Goal: Transaction & Acquisition: Download file/media

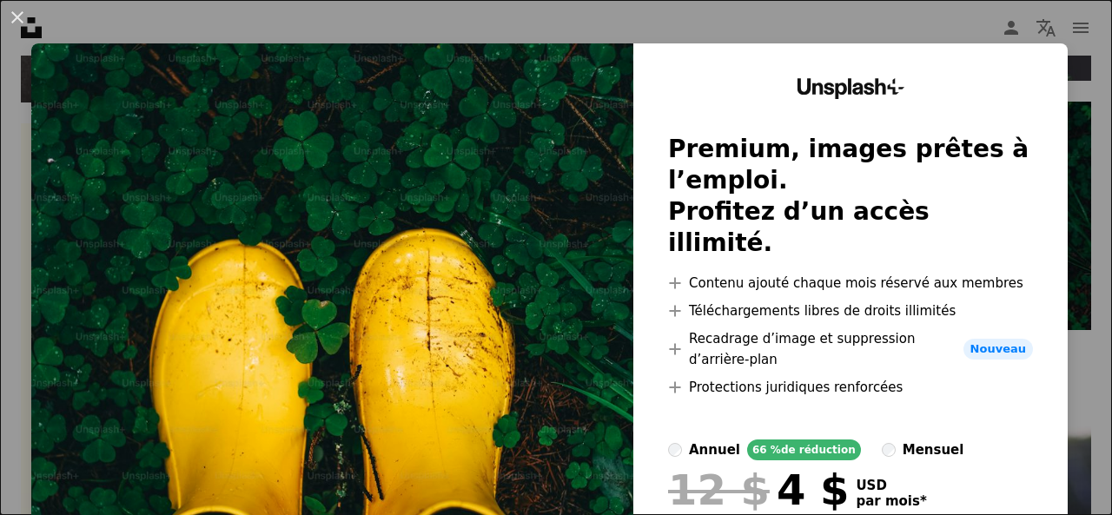
click at [869, 23] on div "An X shape Unsplash+ Premium, images prêtes à l’emploi. Profitez d’un accès ill…" at bounding box center [556, 257] width 1112 height 515
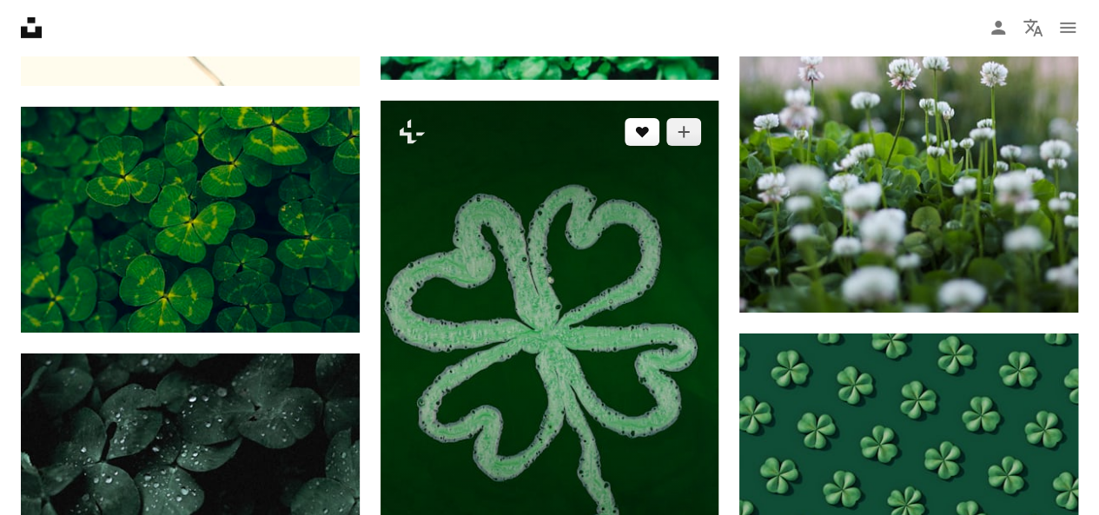
scroll to position [2779, 0]
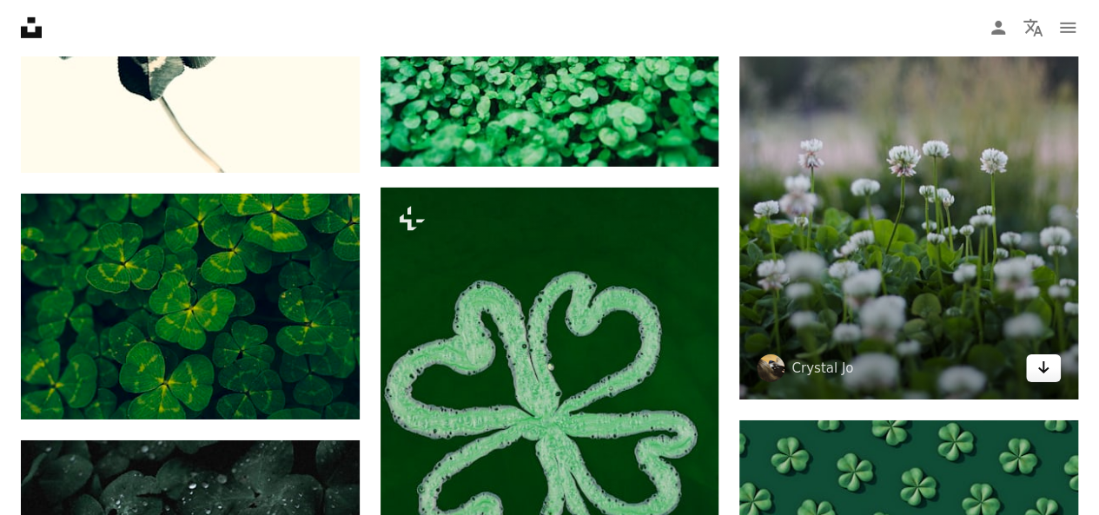
click at [1054, 366] on link "Arrow pointing down" at bounding box center [1043, 368] width 35 height 28
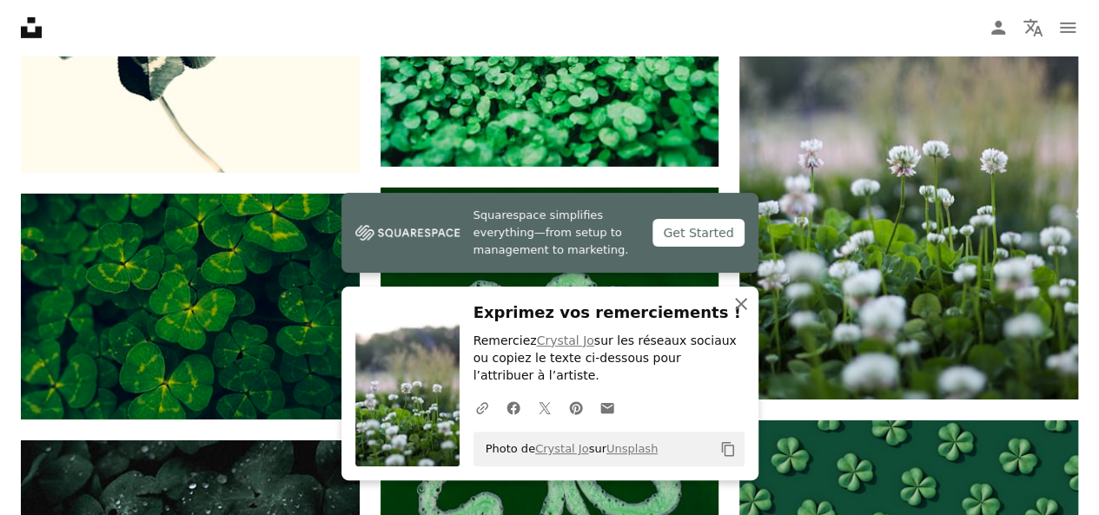
click at [749, 309] on icon "An X shape" at bounding box center [740, 304] width 21 height 21
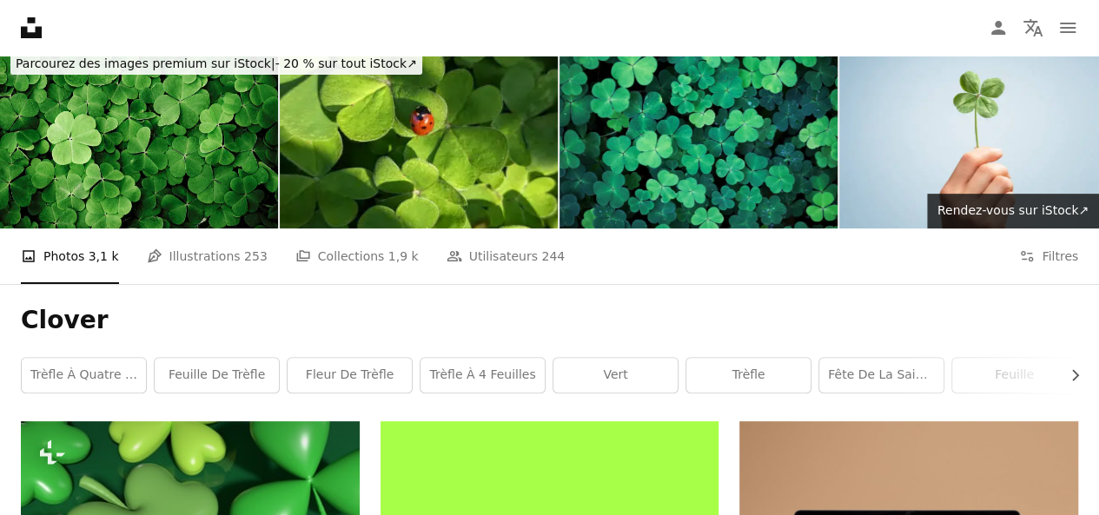
scroll to position [0, 0]
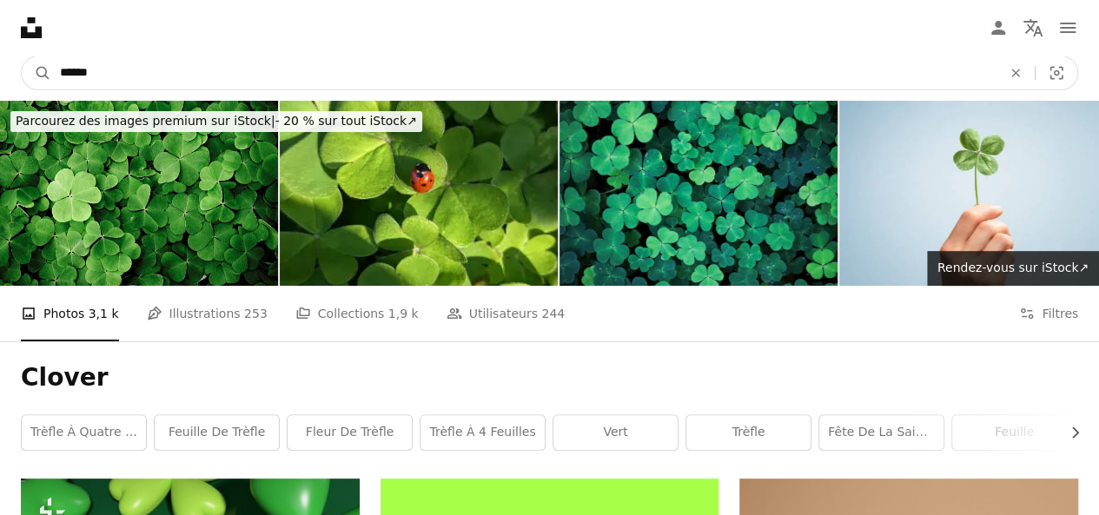
click at [172, 62] on input "******" at bounding box center [523, 72] width 945 height 33
type input "**********"
click at [22, 56] on button "A magnifying glass" at bounding box center [37, 72] width 30 height 33
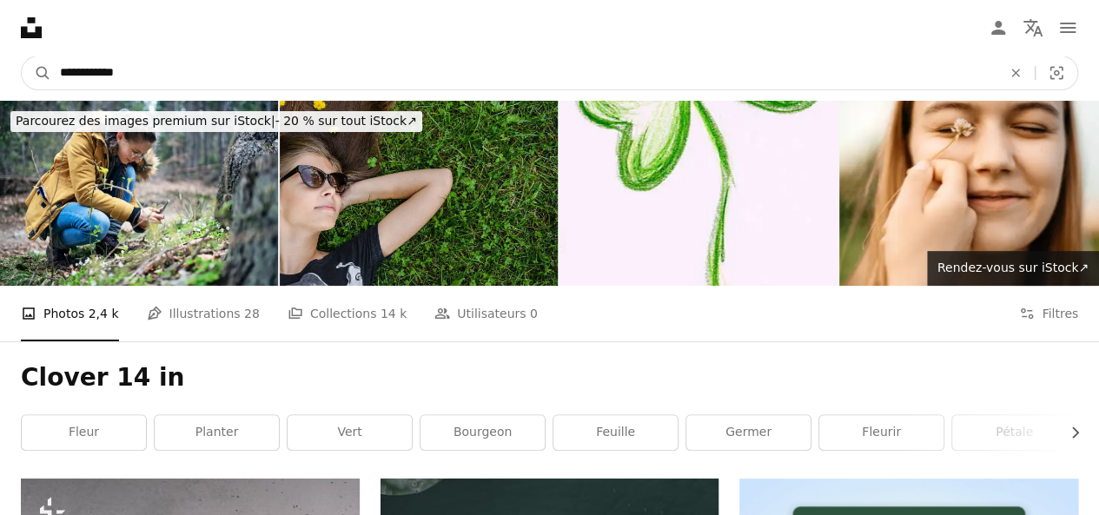
click at [318, 69] on input "**********" at bounding box center [523, 72] width 945 height 33
type input "******"
click at [22, 56] on button "A magnifying glass" at bounding box center [37, 72] width 30 height 33
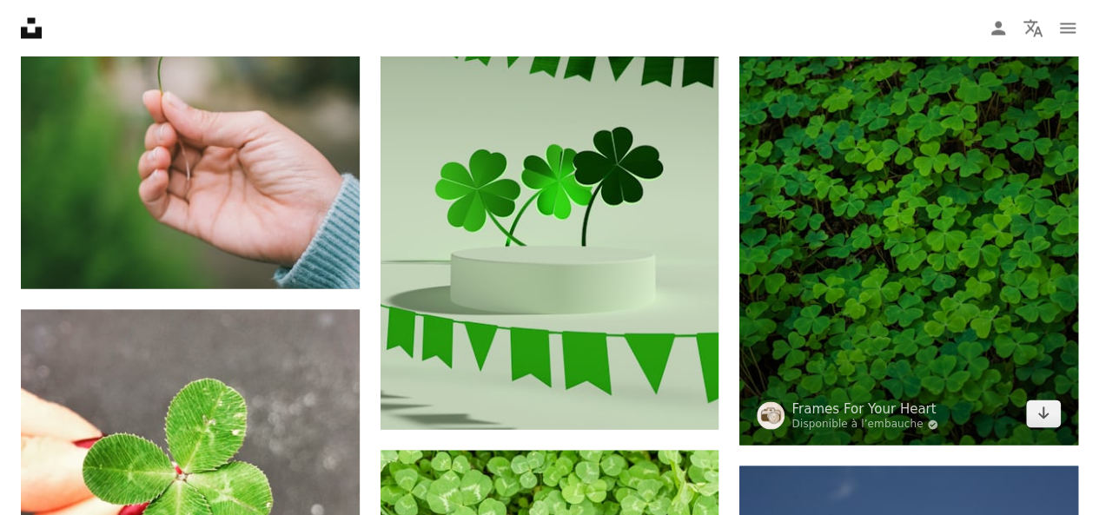
scroll to position [1563, 0]
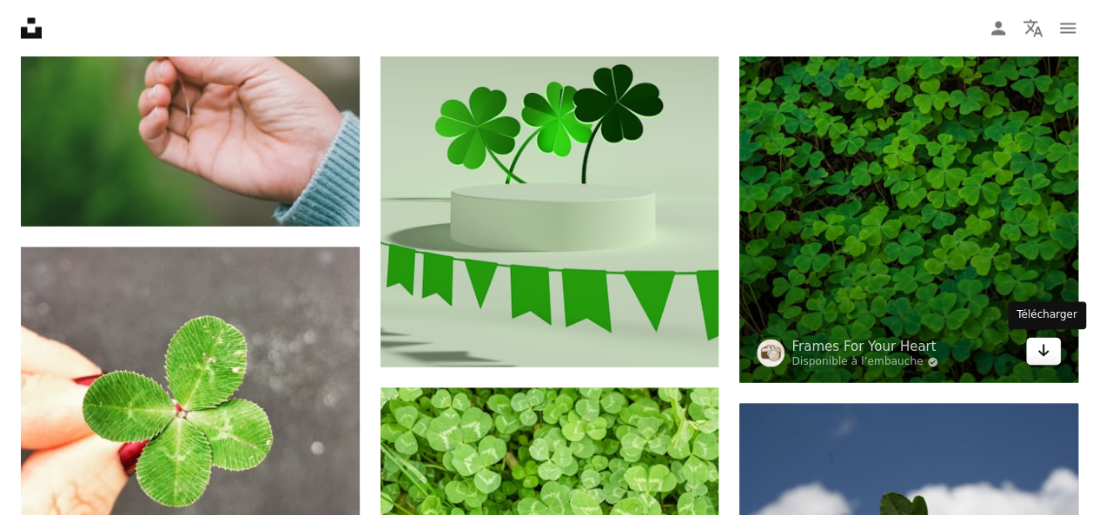
click at [1037, 350] on icon "Arrow pointing down" at bounding box center [1043, 350] width 14 height 21
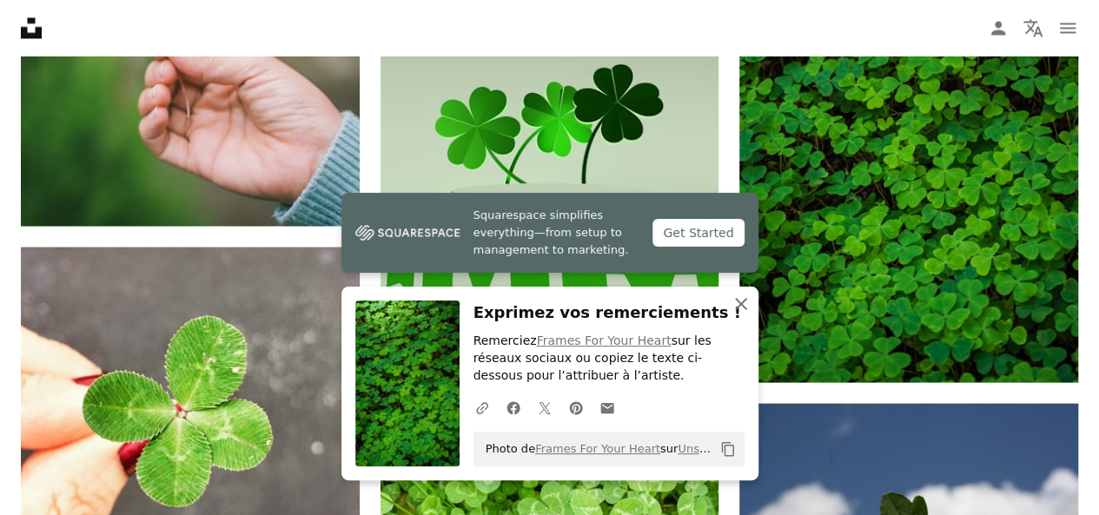
click at [740, 310] on icon "An X shape" at bounding box center [740, 304] width 21 height 21
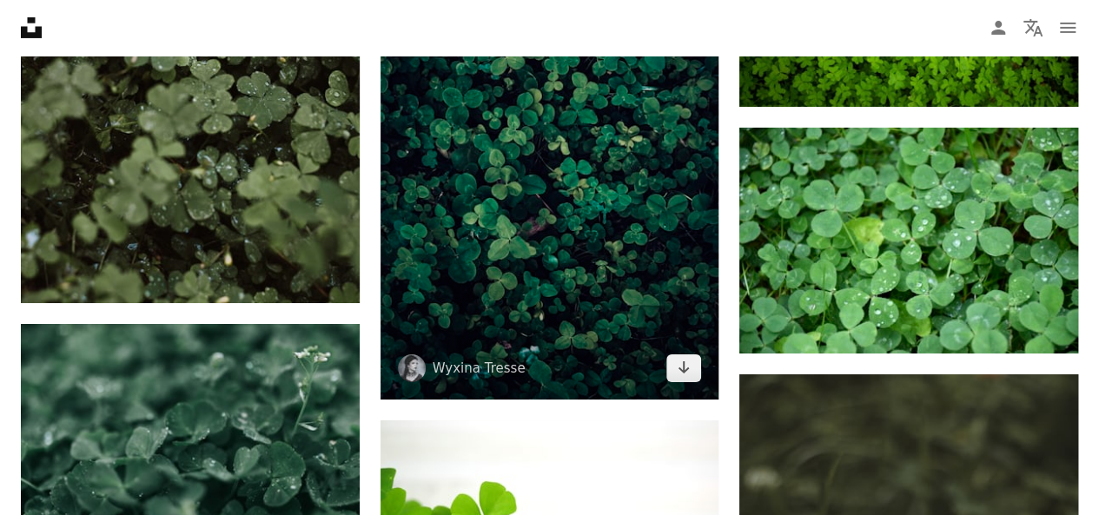
scroll to position [6340, 0]
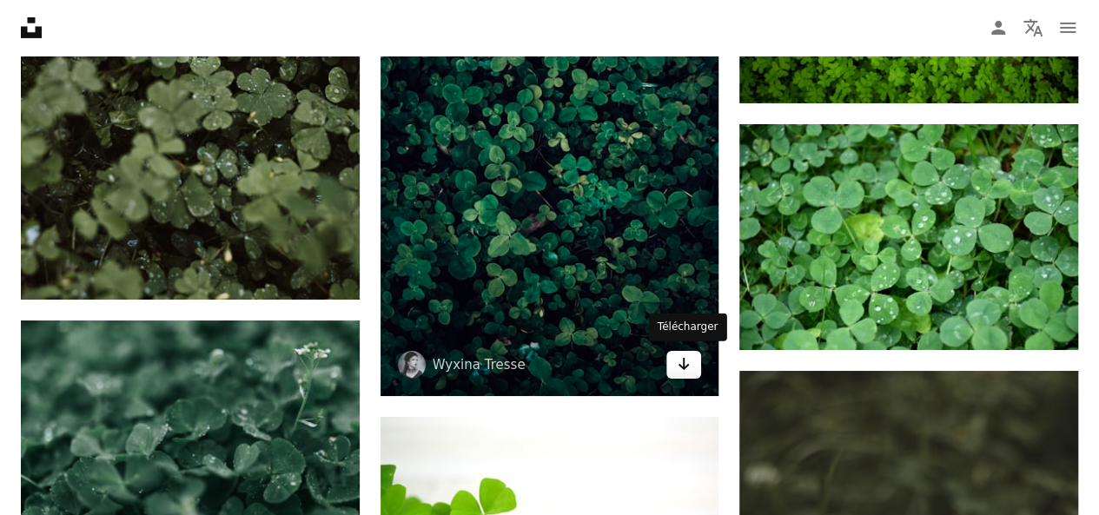
click at [683, 366] on icon "Arrow pointing down" at bounding box center [684, 363] width 14 height 21
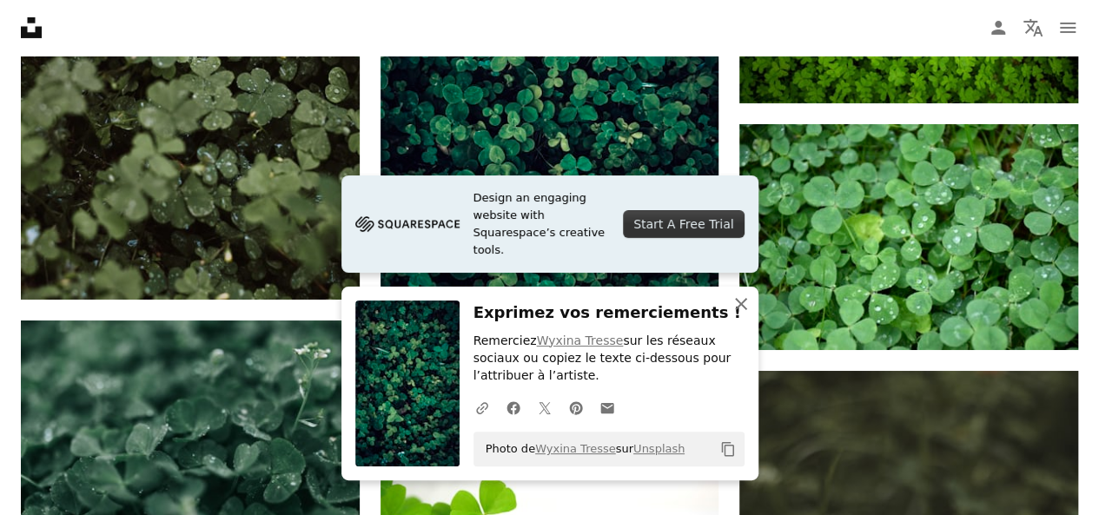
click at [735, 305] on icon "An X shape" at bounding box center [740, 304] width 21 height 21
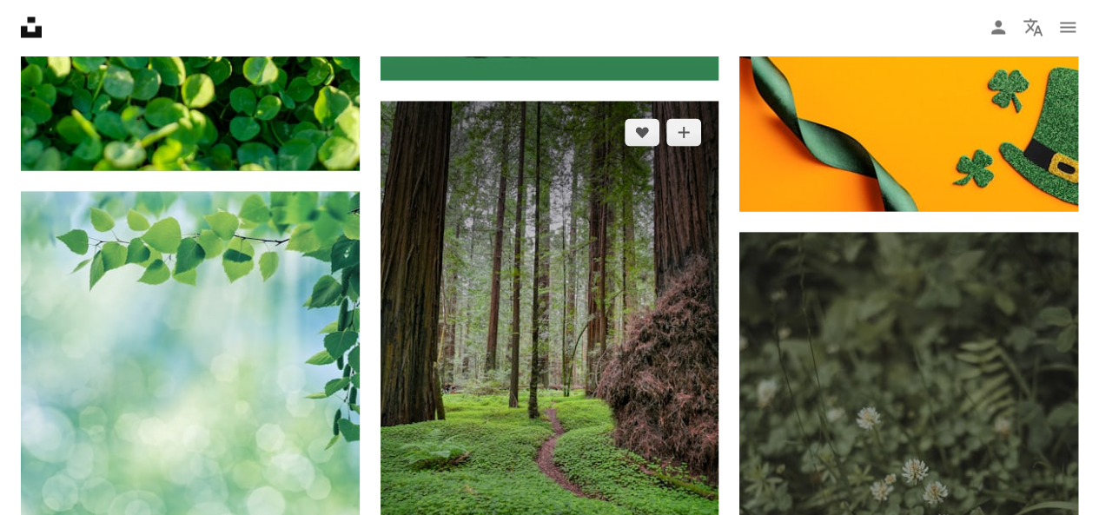
scroll to position [8424, 0]
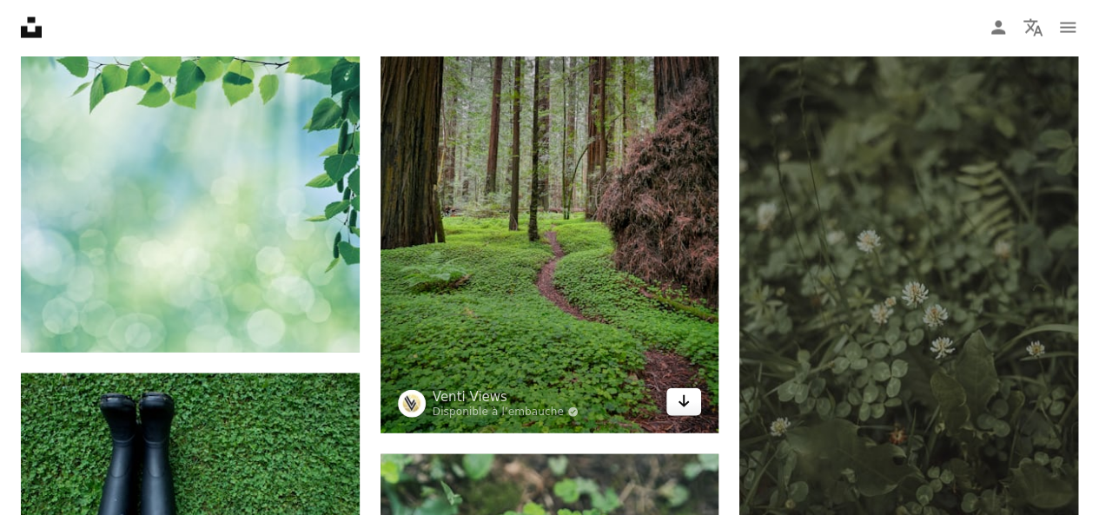
click at [677, 405] on icon "Arrow pointing down" at bounding box center [684, 401] width 14 height 21
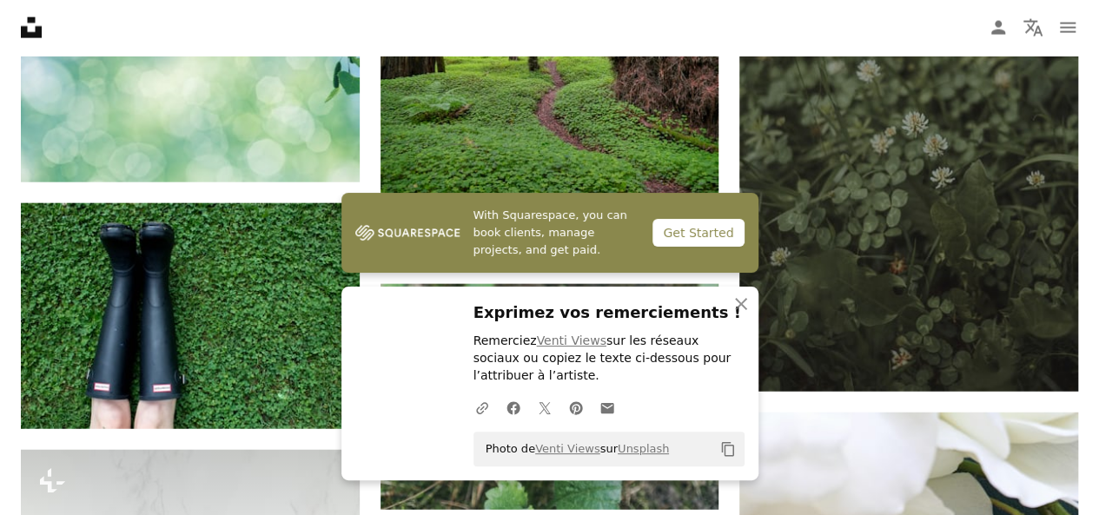
scroll to position [8684, 0]
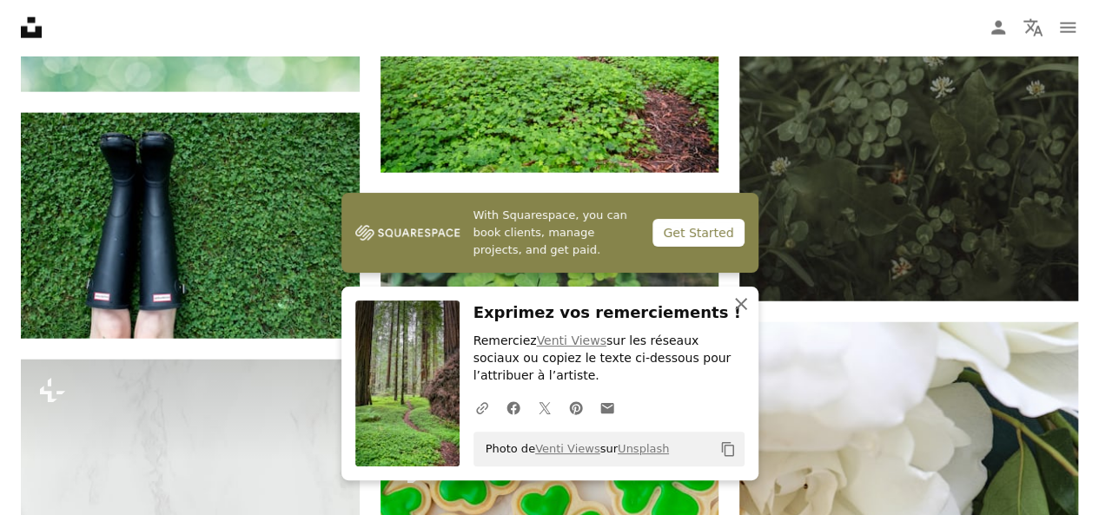
click at [741, 298] on icon "An X shape" at bounding box center [740, 304] width 21 height 21
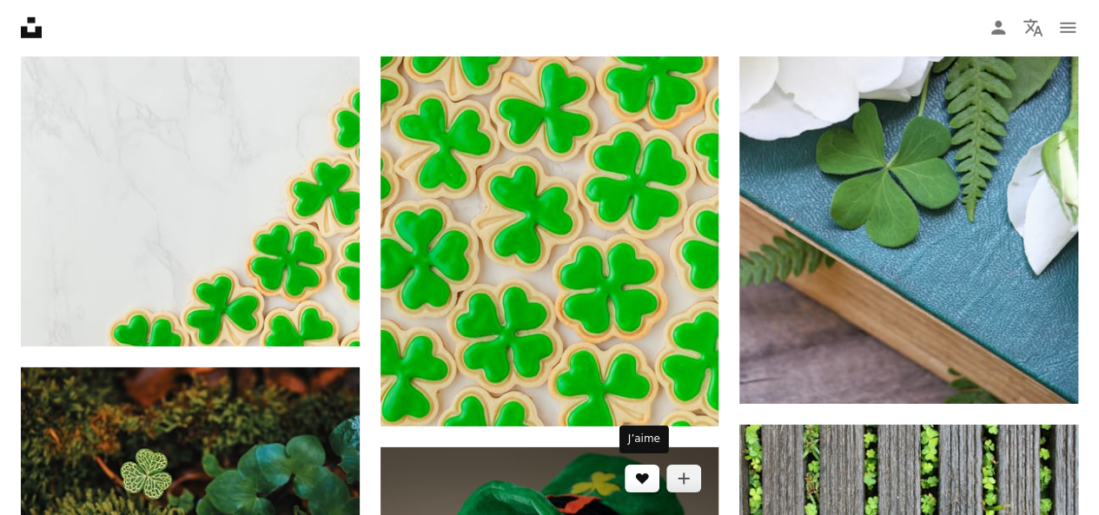
scroll to position [9119, 0]
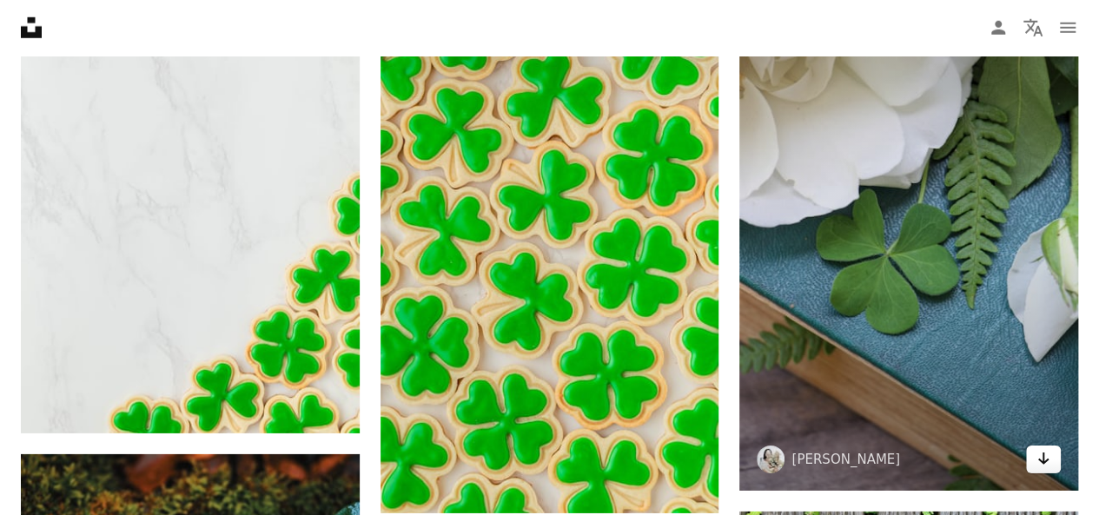
click at [1040, 459] on icon "Arrow pointing down" at bounding box center [1043, 458] width 14 height 21
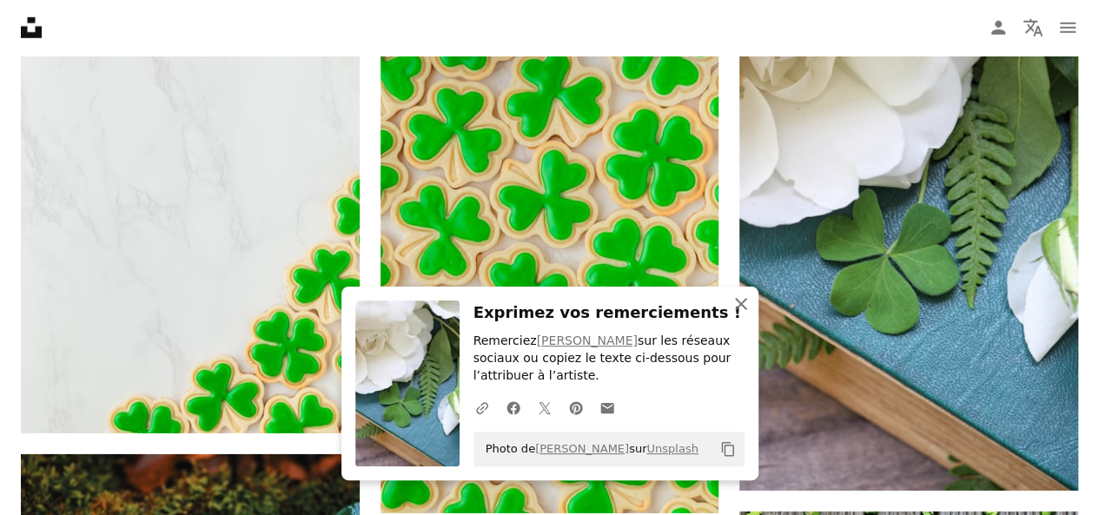
drag, startPoint x: 736, startPoint y: 300, endPoint x: 728, endPoint y: 307, distance: 11.1
click at [736, 300] on icon "button" at bounding box center [741, 304] width 12 height 12
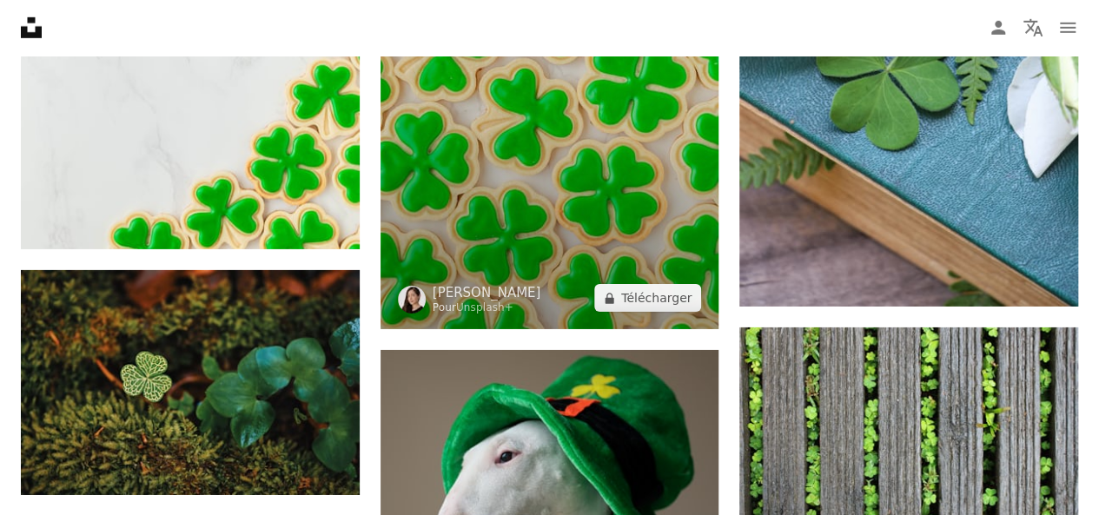
scroll to position [9553, 0]
